Goal: Information Seeking & Learning: Learn about a topic

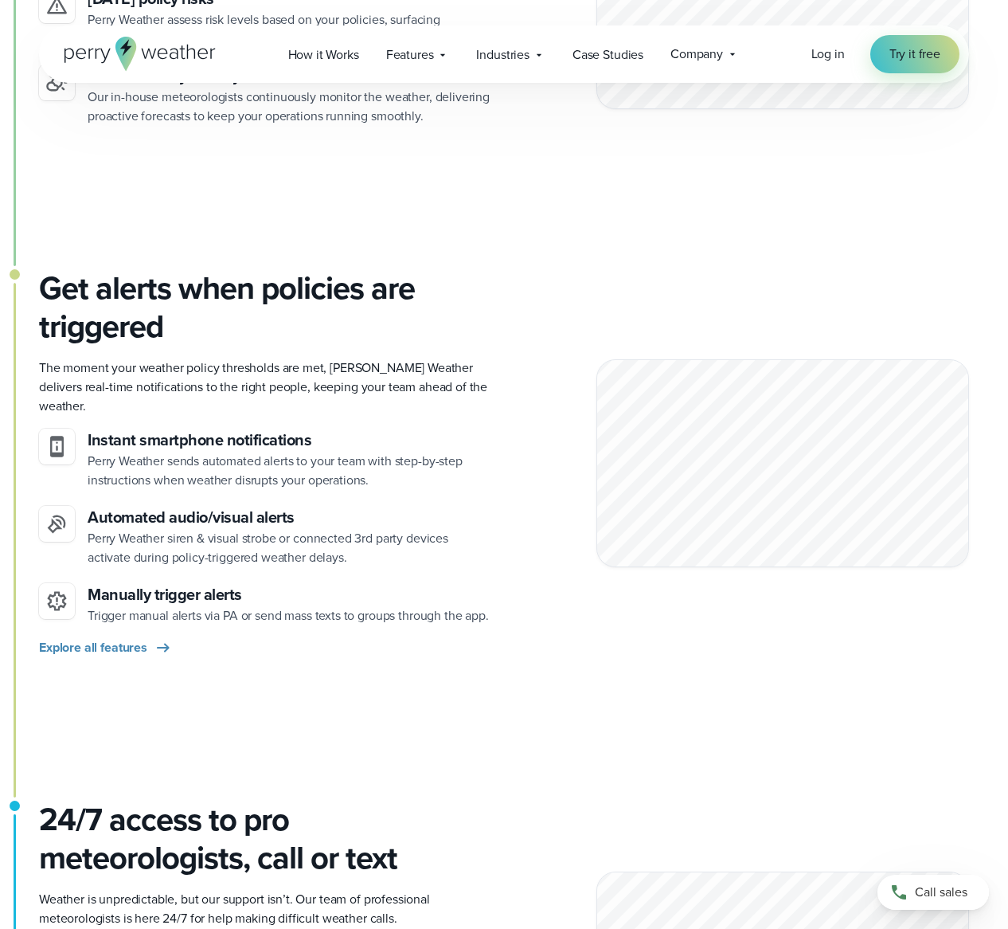
scroll to position [1487, 0]
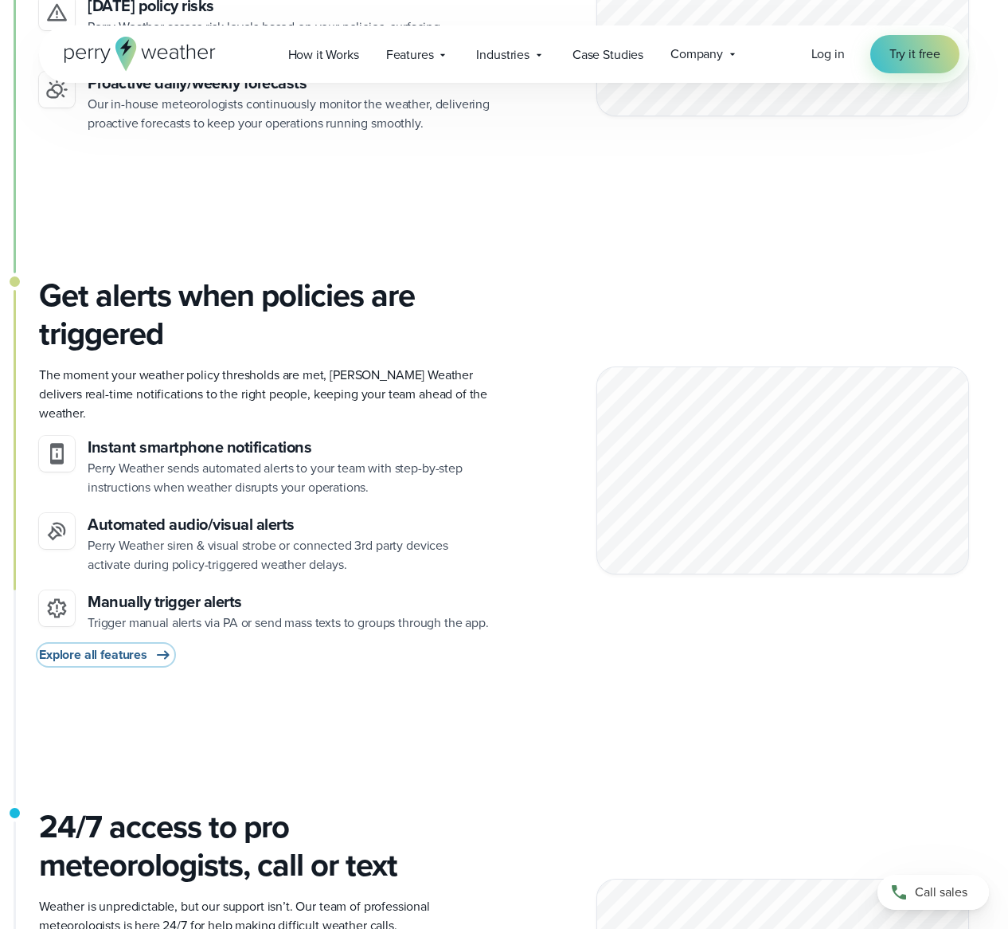
click at [113, 656] on span "Explore all features" at bounding box center [93, 654] width 108 height 19
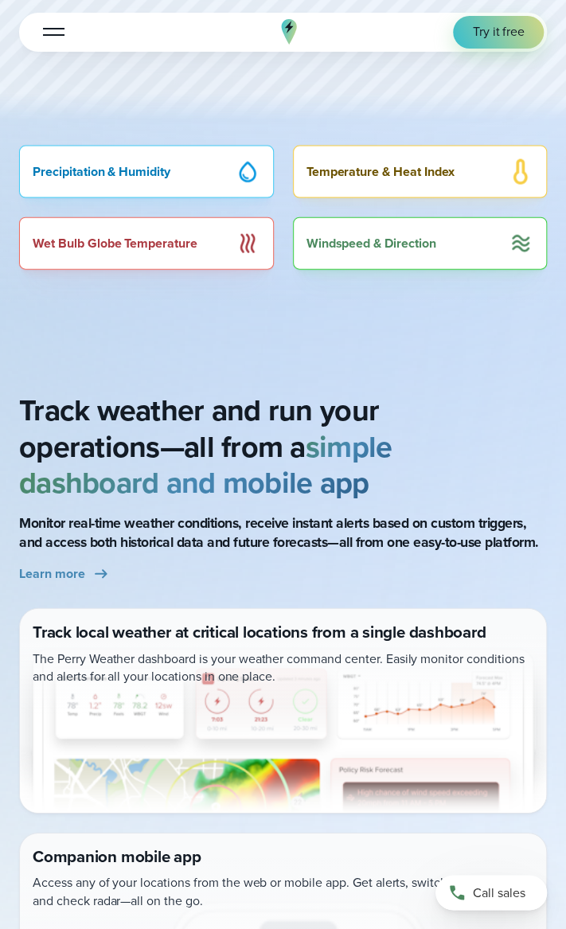
scroll to position [637, 0]
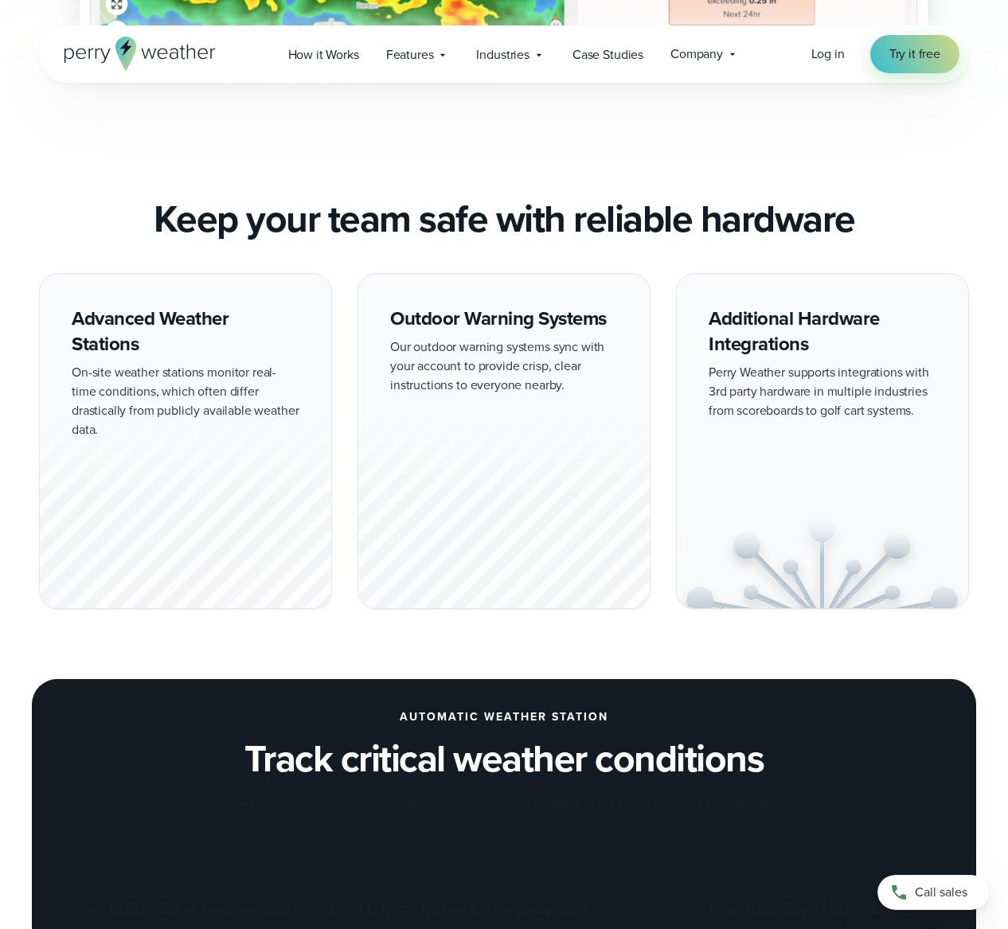
scroll to position [1274, 0]
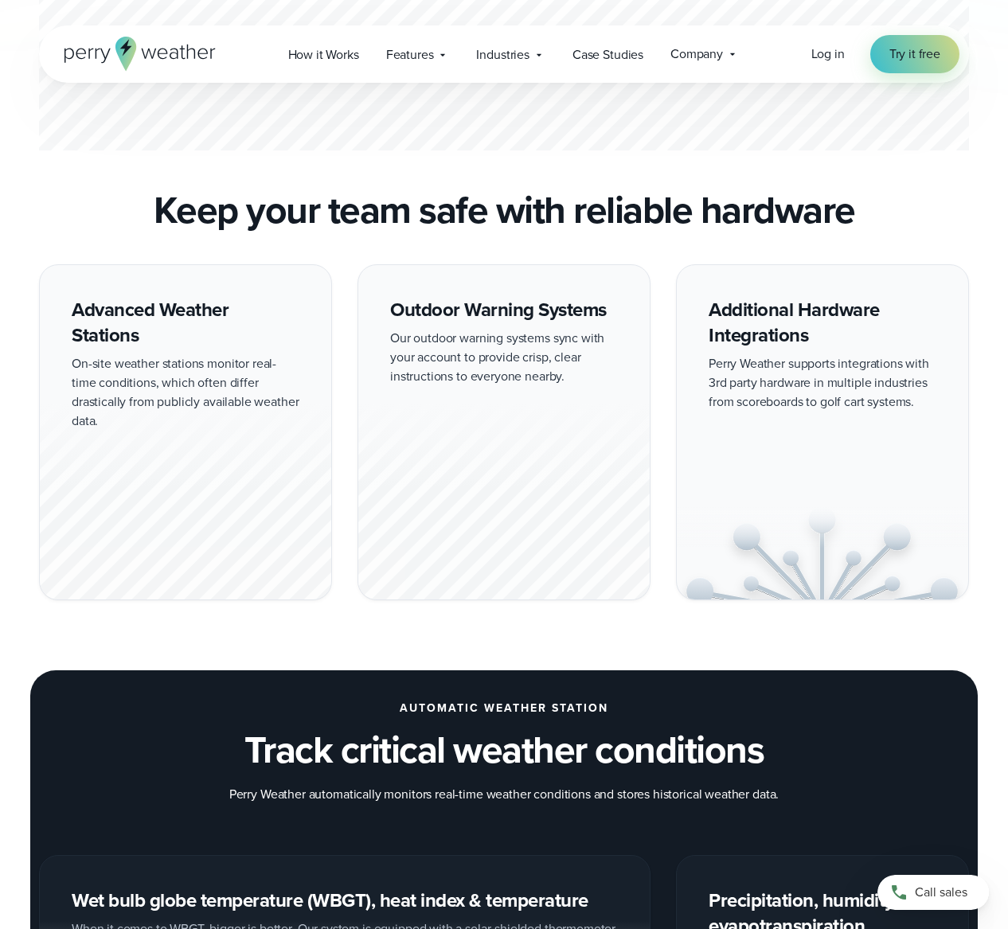
click at [532, 518] on div at bounding box center [503, 501] width 291 height 198
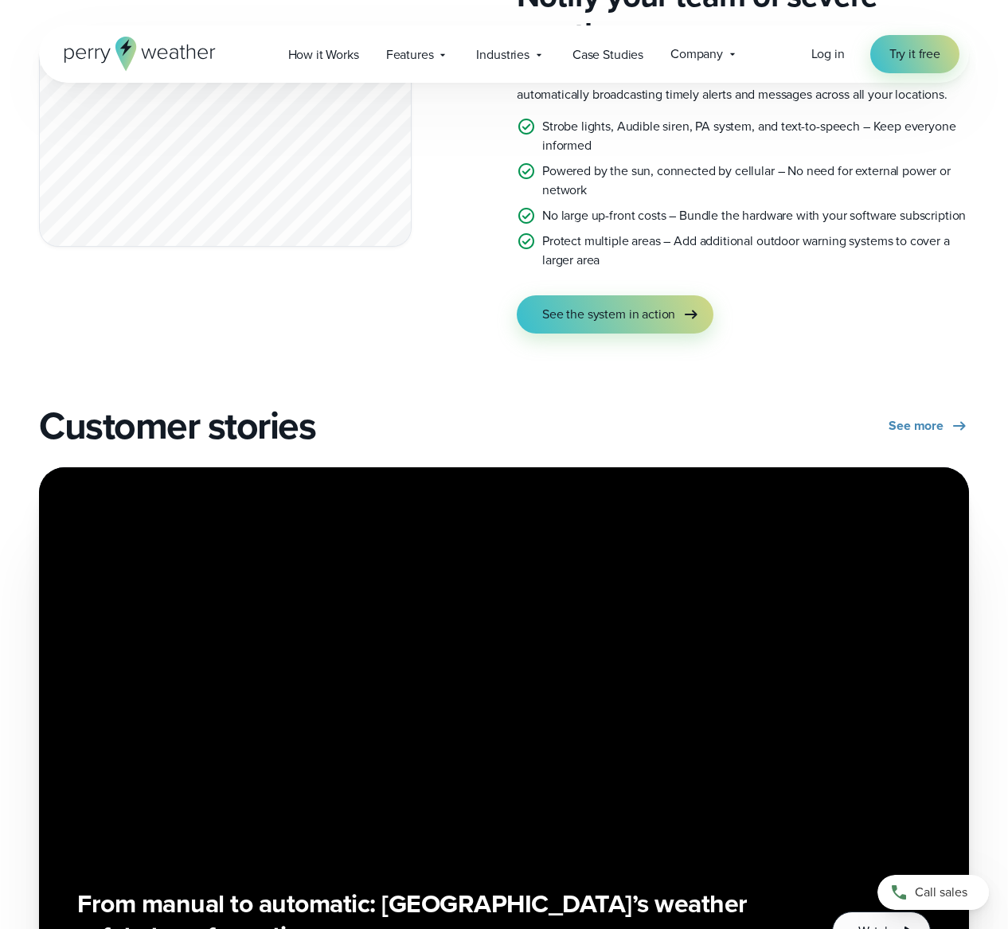
scroll to position [2652, 0]
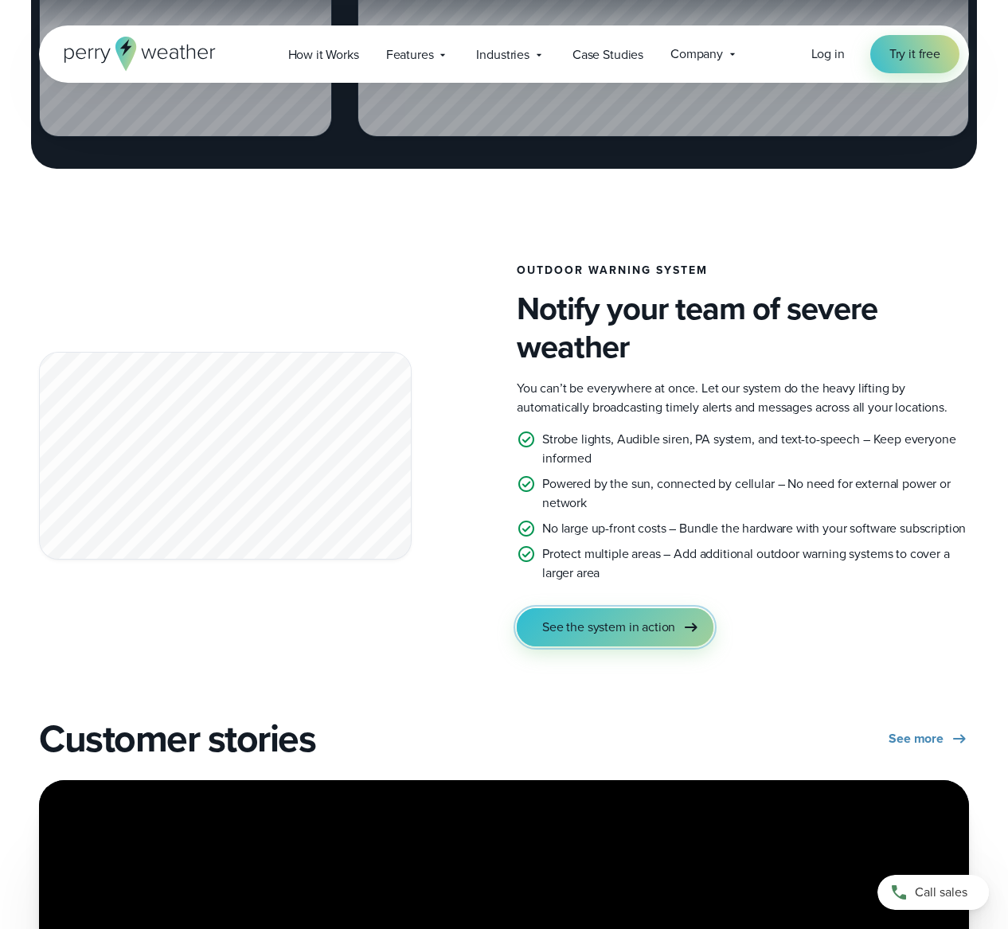
click at [639, 624] on span "See the system in action" at bounding box center [608, 627] width 133 height 19
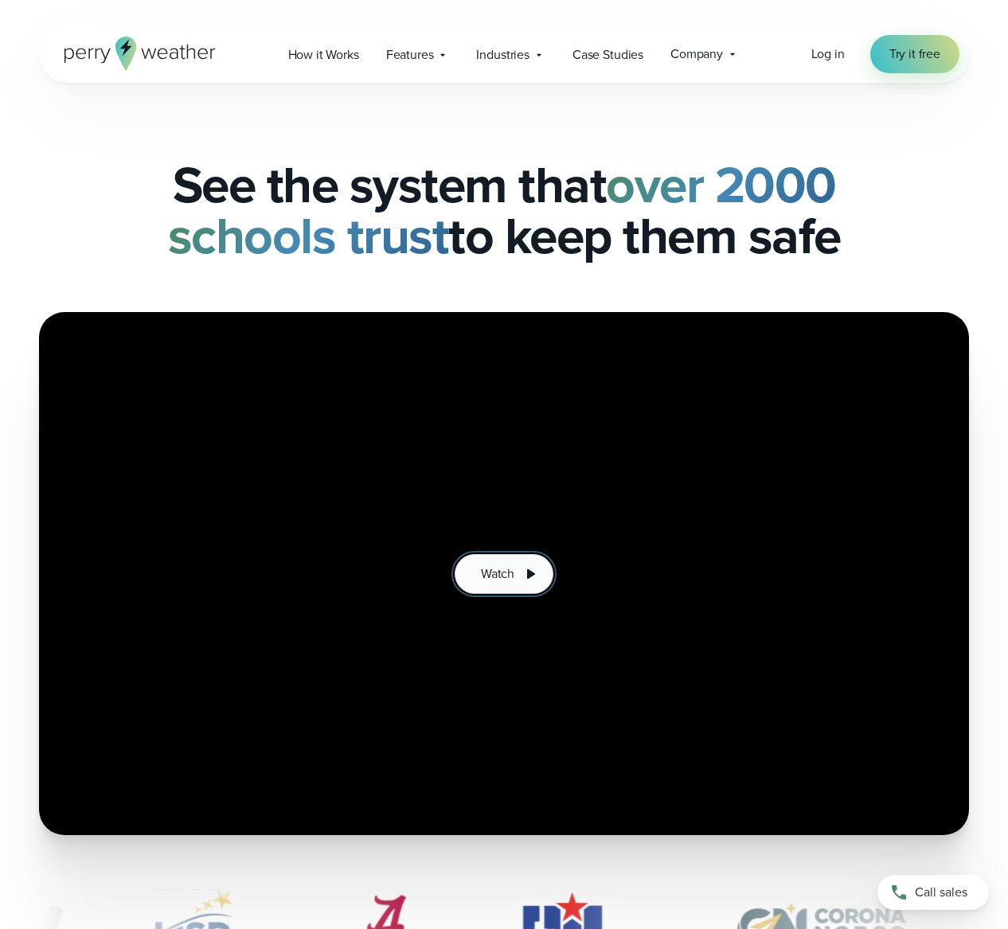
click at [495, 577] on span "Watch" at bounding box center [497, 574] width 33 height 19
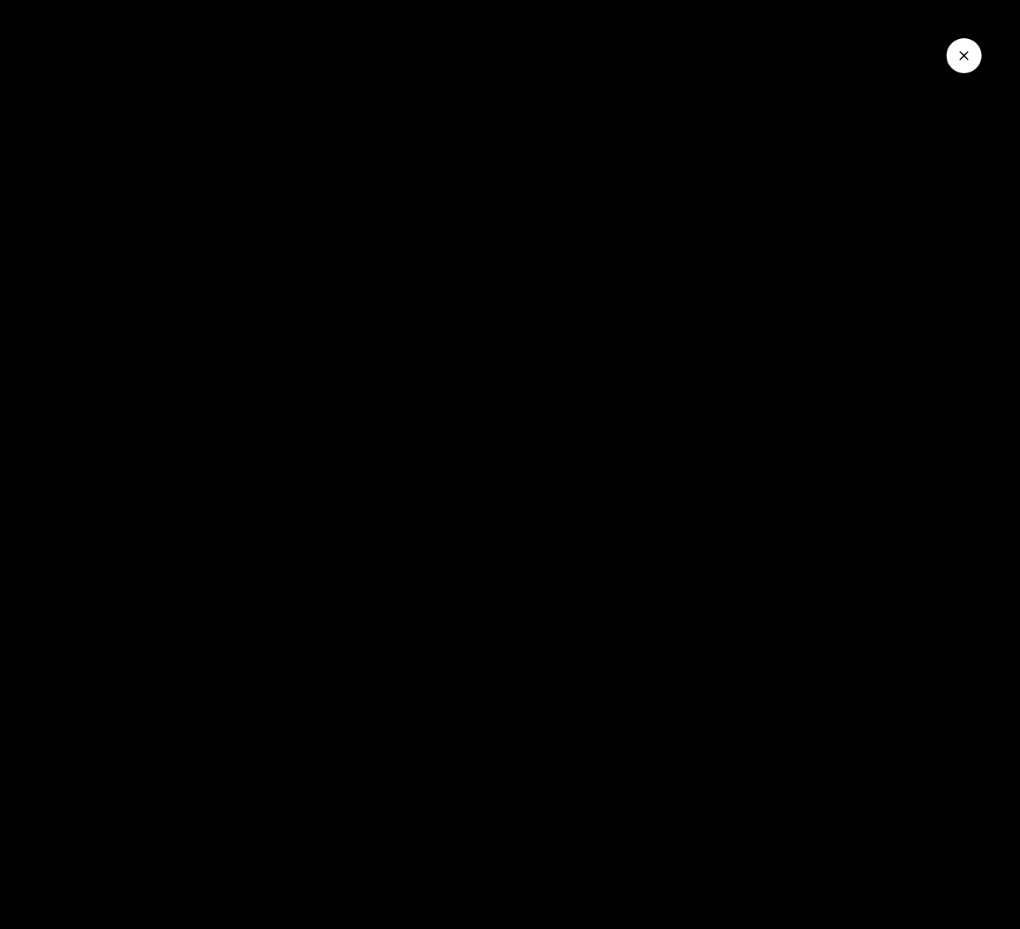
click at [682, 598] on div at bounding box center [510, 464] width 1020 height 929
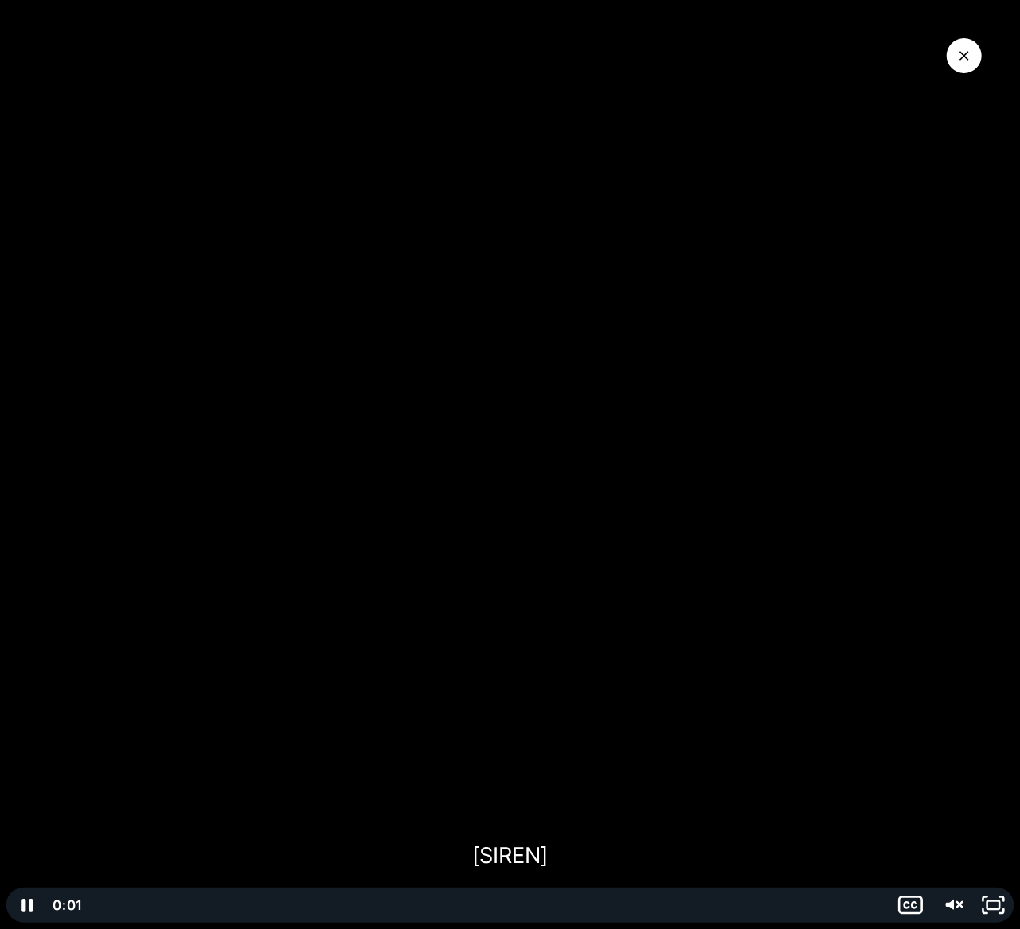
click at [682, 533] on div at bounding box center [510, 464] width 1020 height 929
